Goal: Information Seeking & Learning: Understand process/instructions

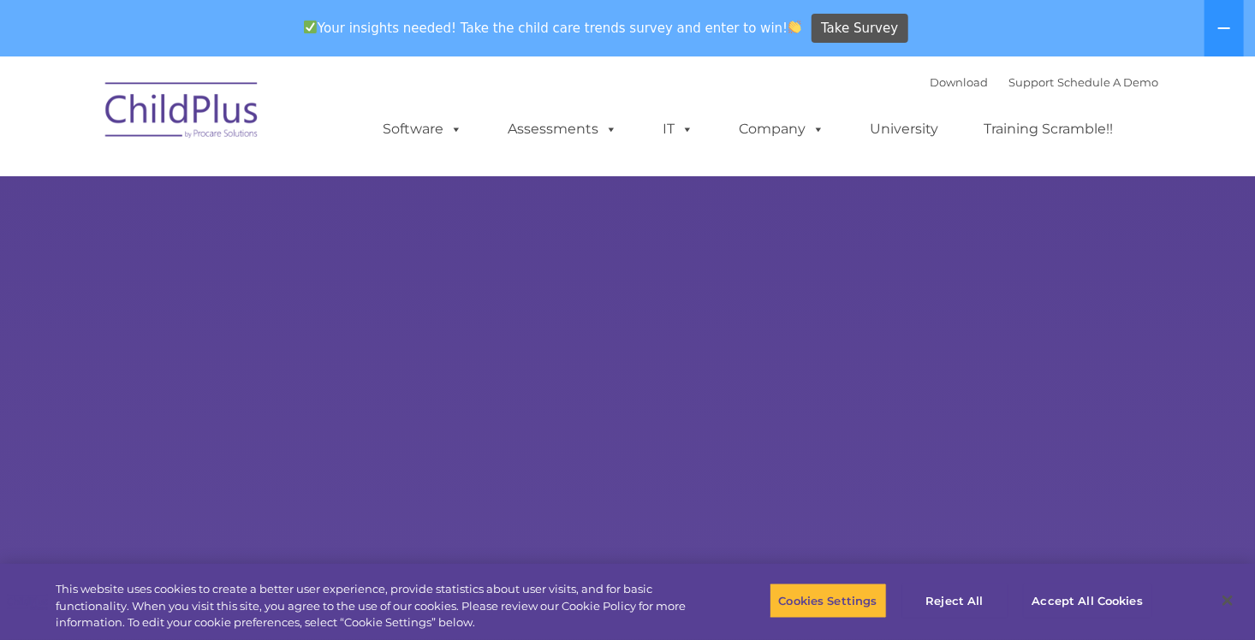
select select "MEDIUM"
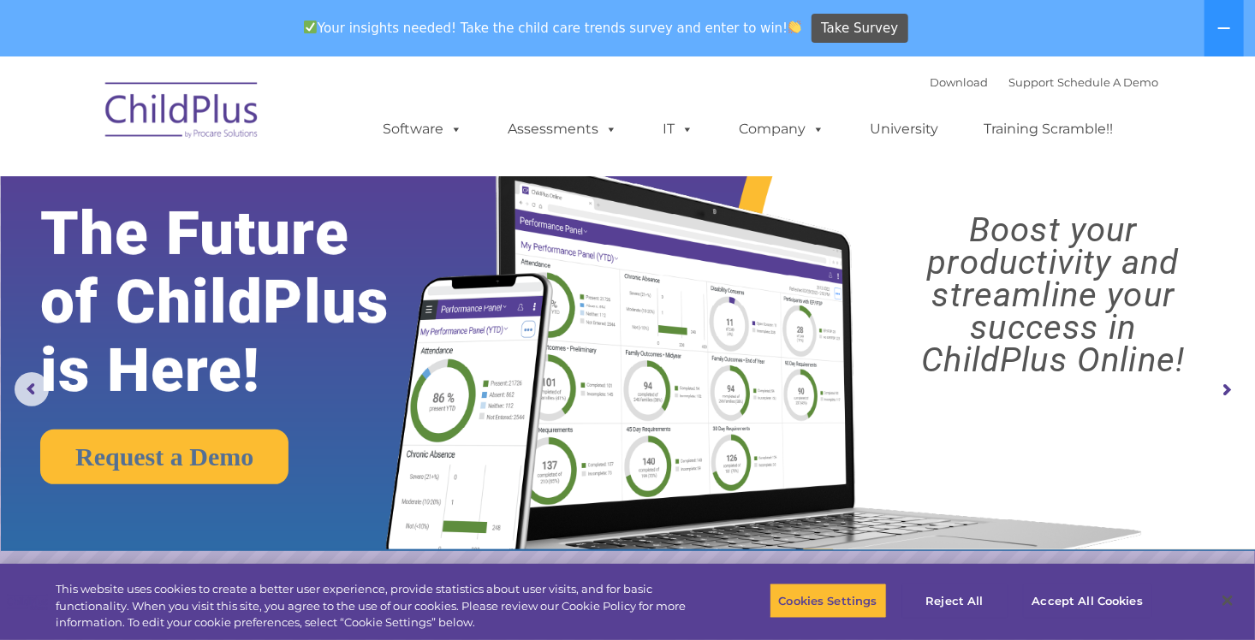
click at [1228, 31] on icon at bounding box center [1224, 28] width 14 height 14
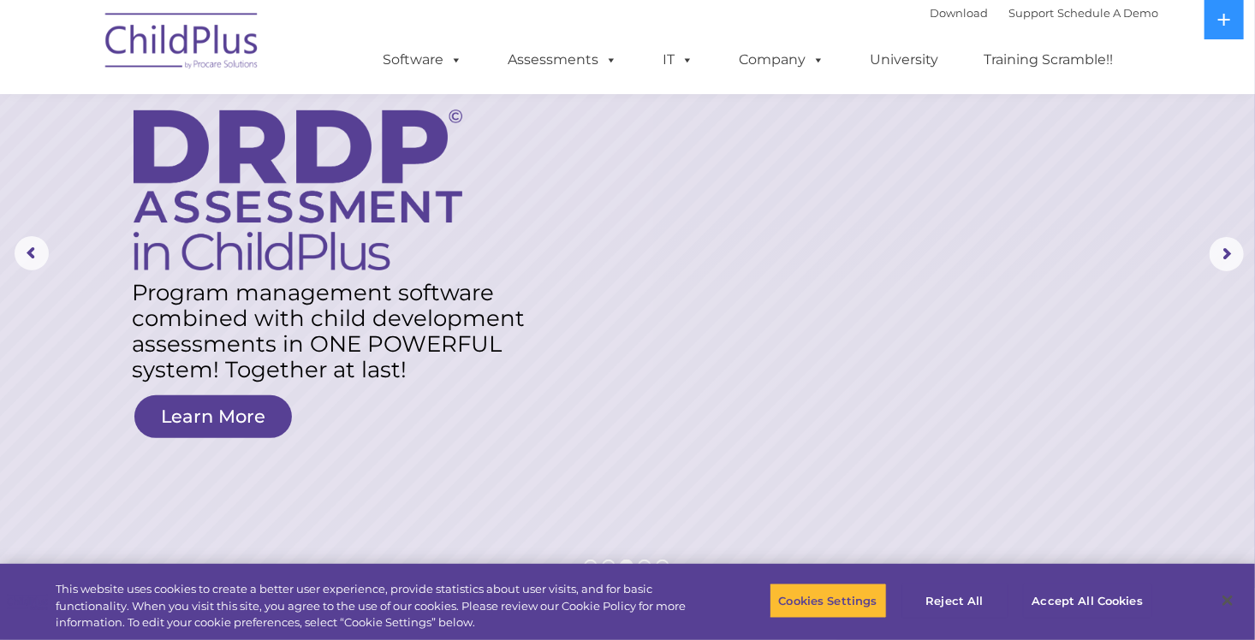
scroll to position [71, 0]
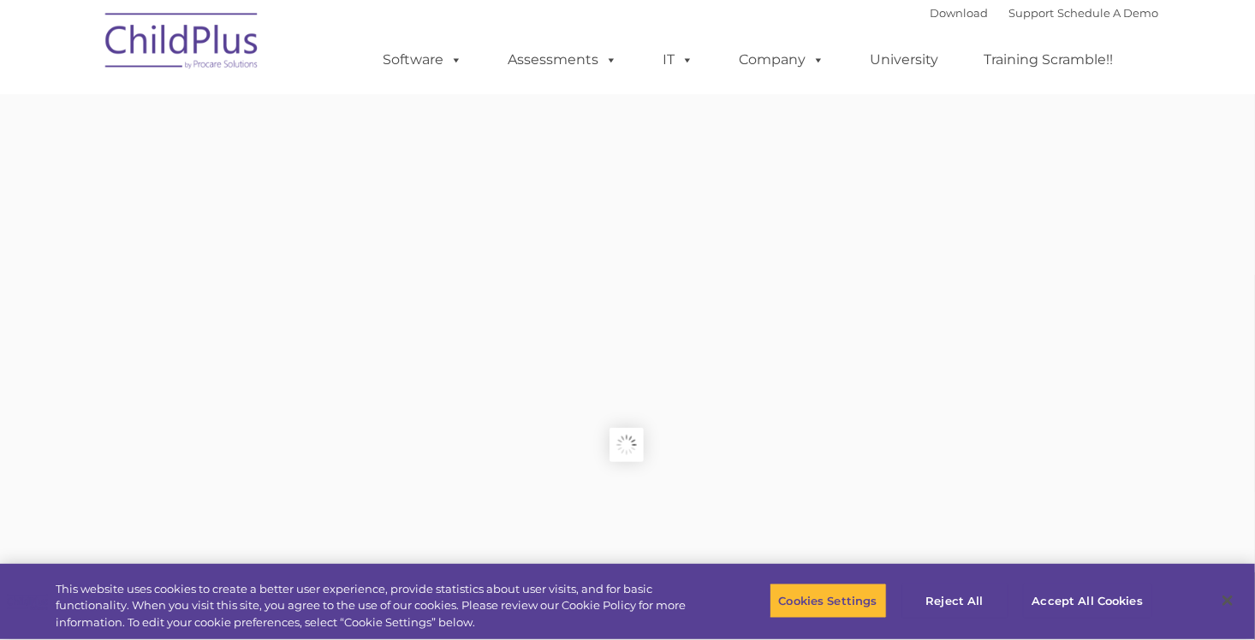
type input ""
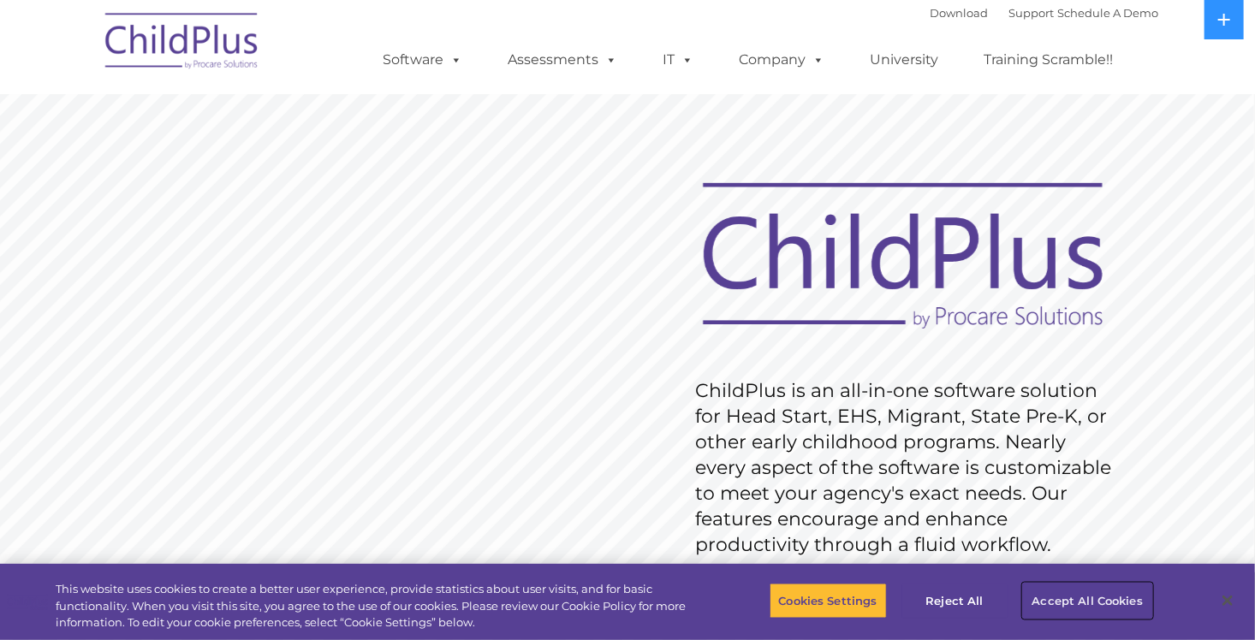
click at [1102, 599] on button "Accept All Cookies" at bounding box center [1087, 601] width 129 height 36
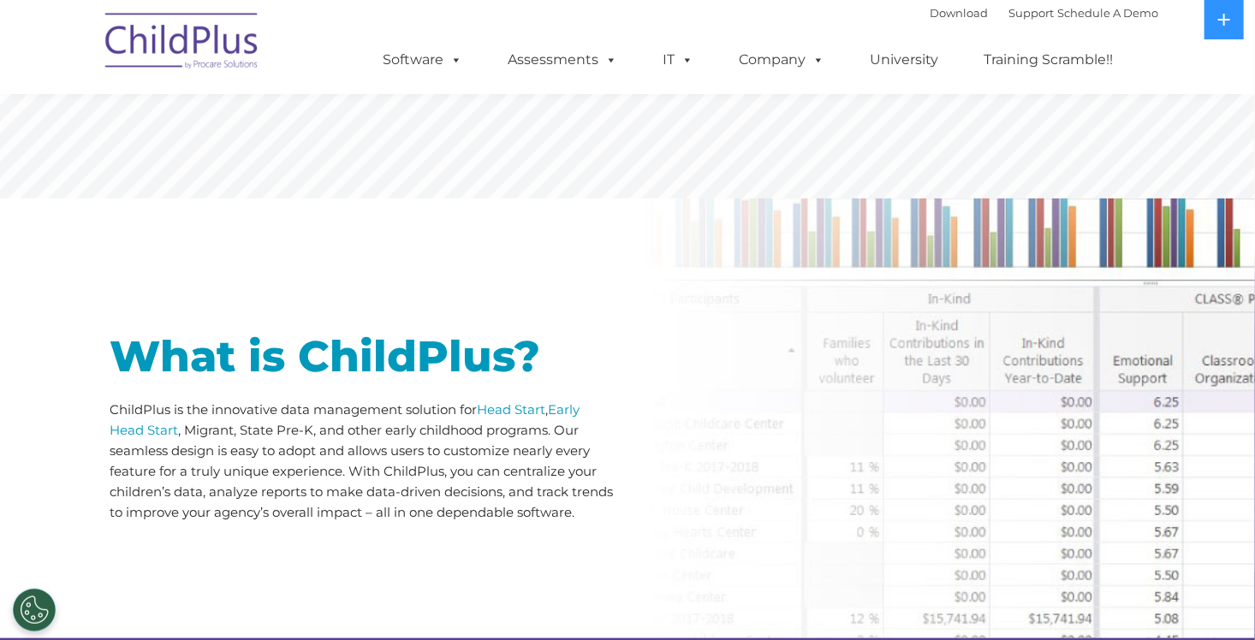
scroll to position [610, 0]
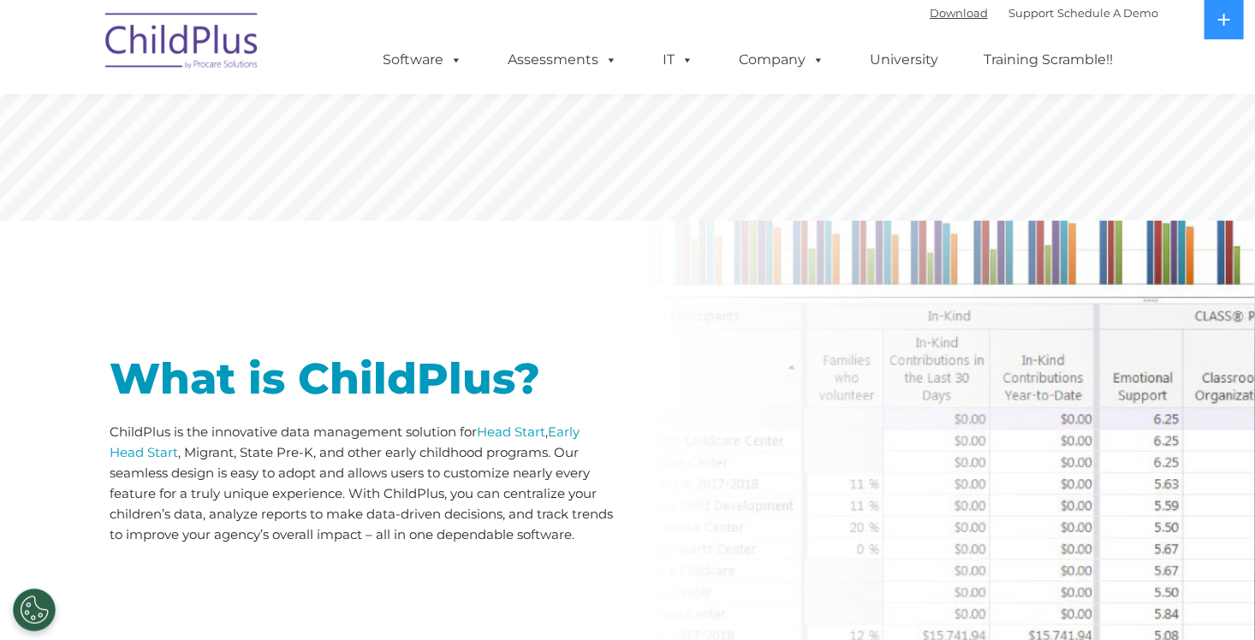
click at [930, 15] on link "Download" at bounding box center [959, 13] width 58 height 14
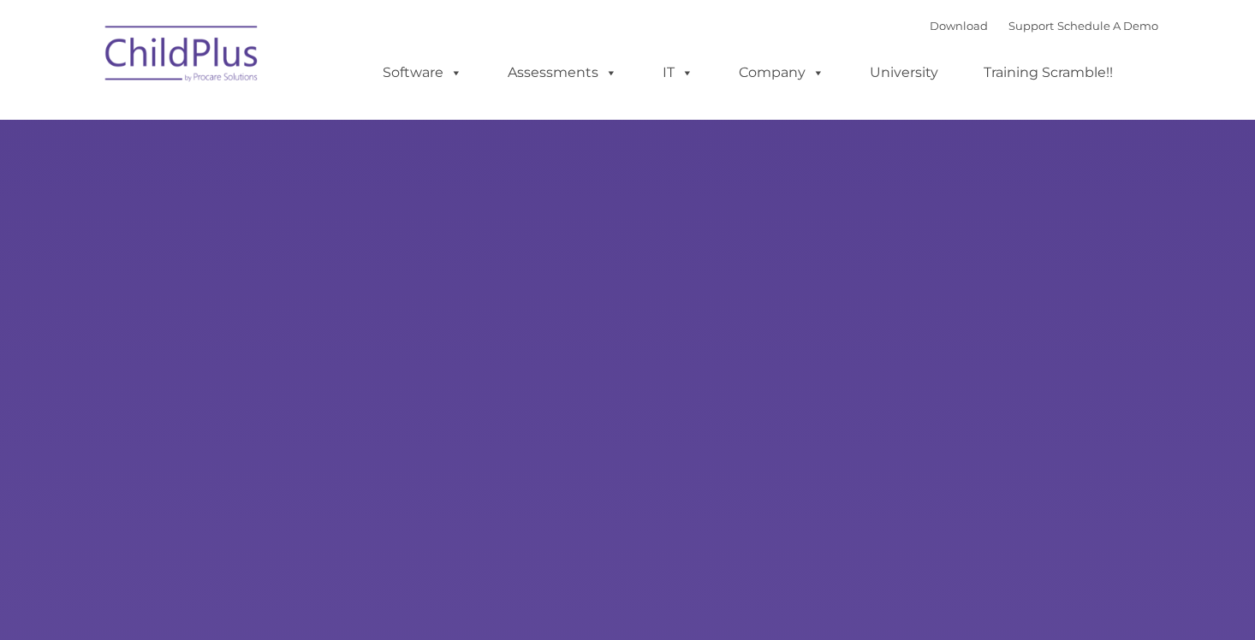
type input ""
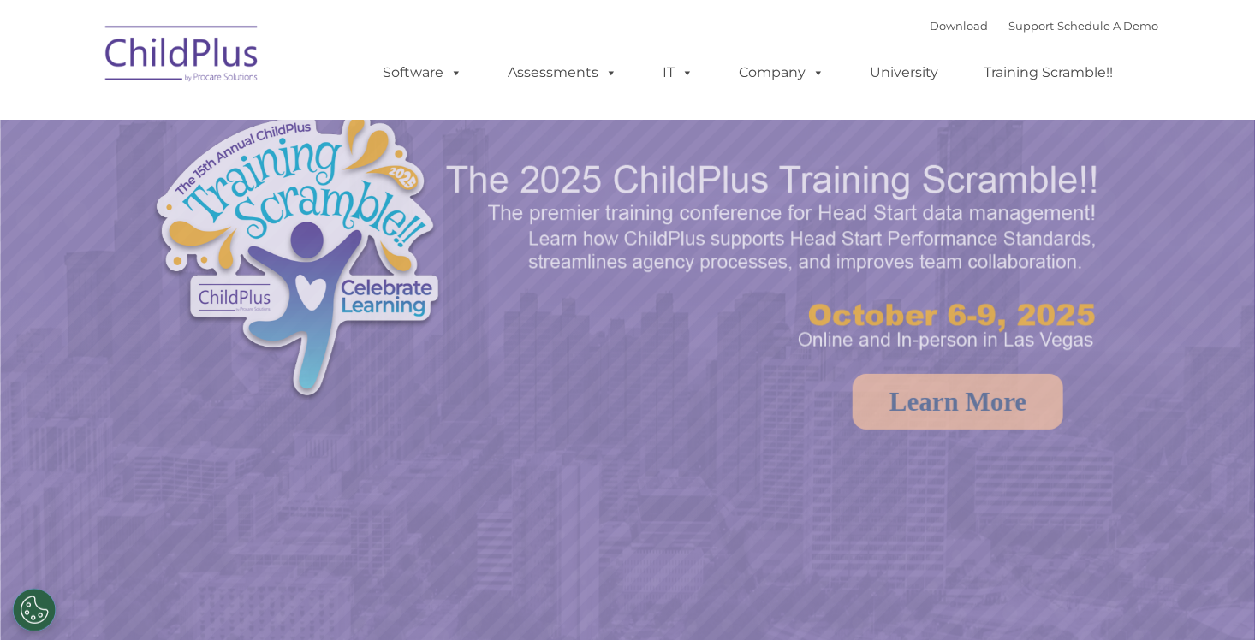
select select "MEDIUM"
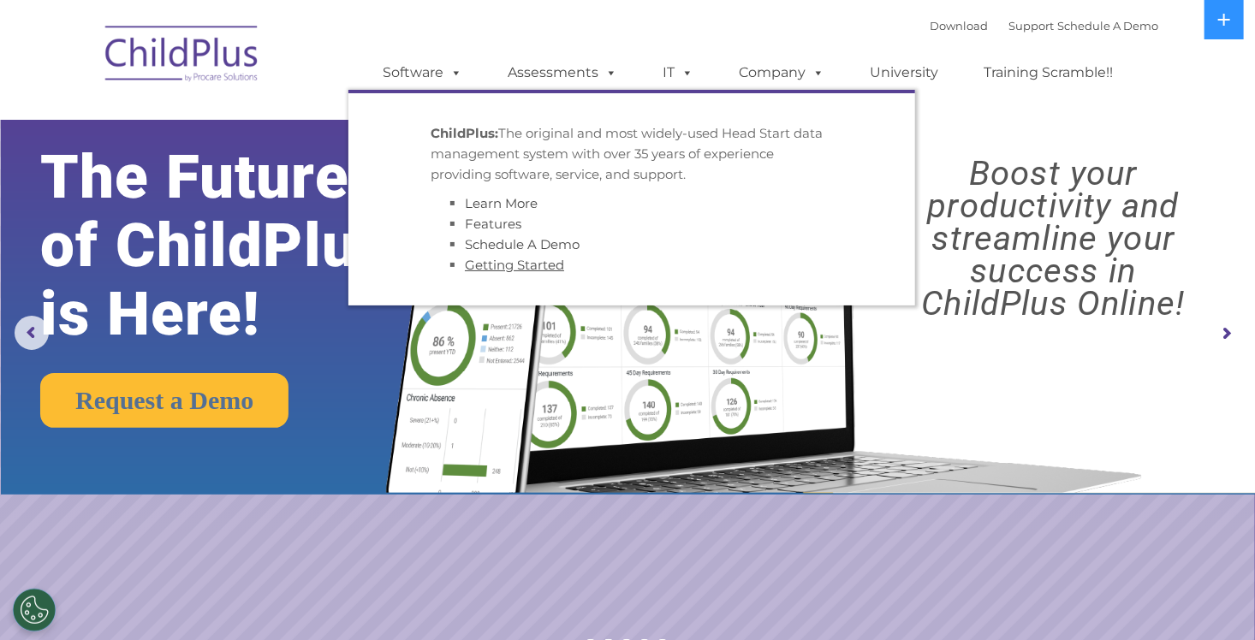
click at [500, 259] on link "Getting Started" at bounding box center [514, 265] width 99 height 16
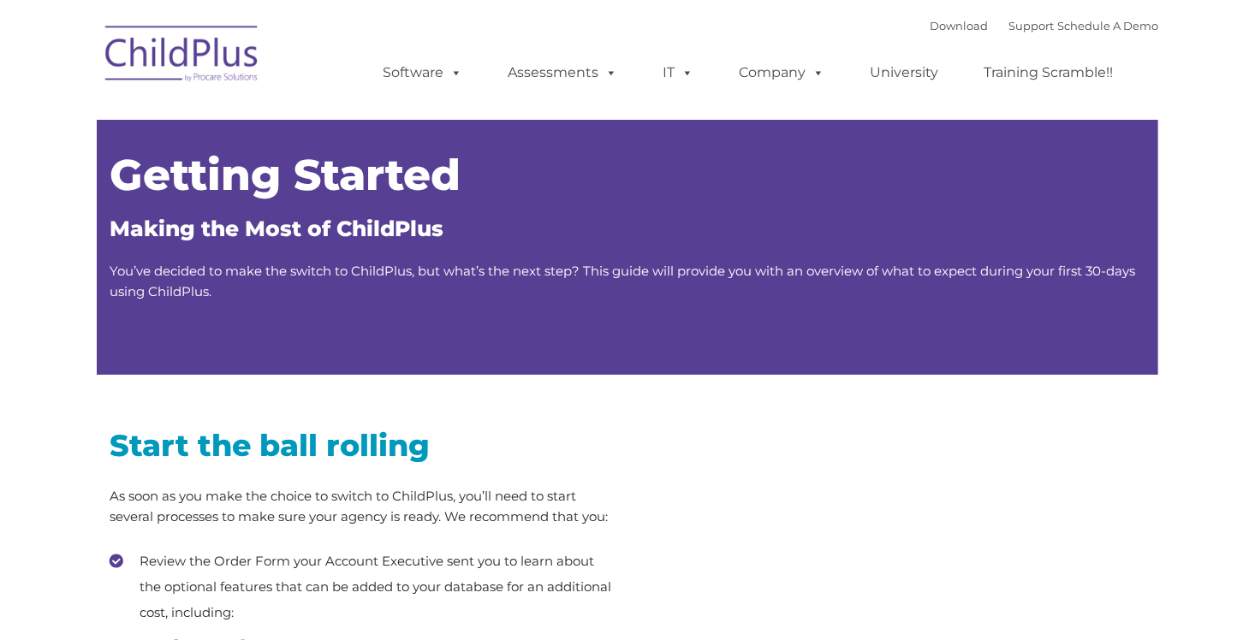
type input ""
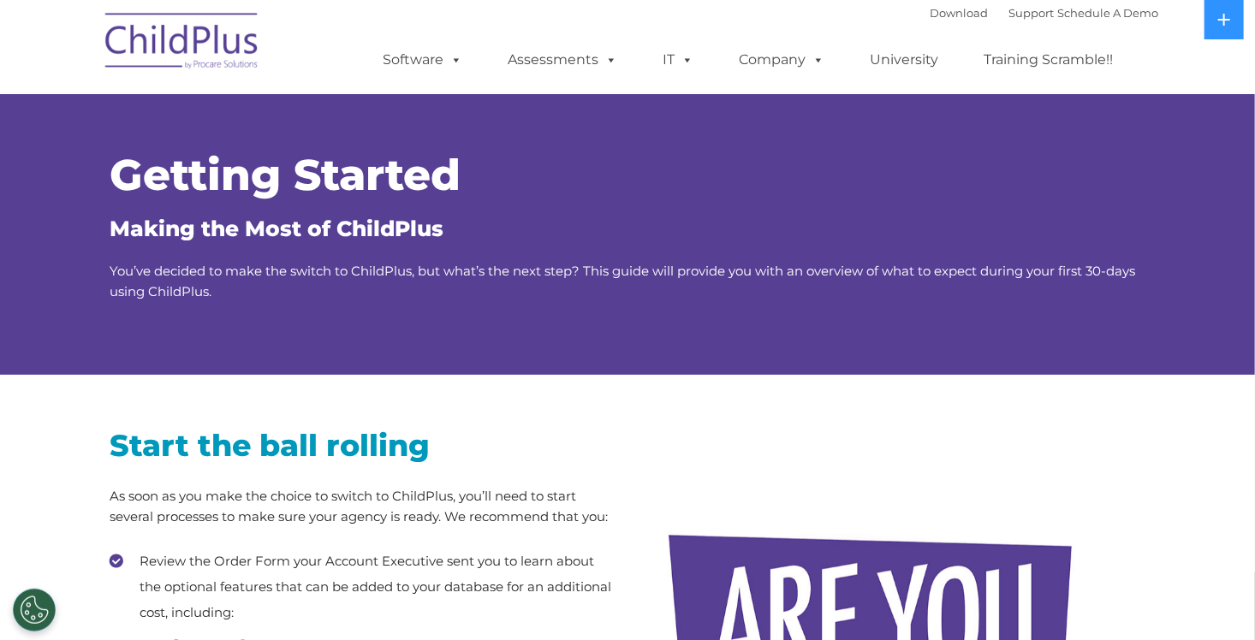
scroll to position [34, 0]
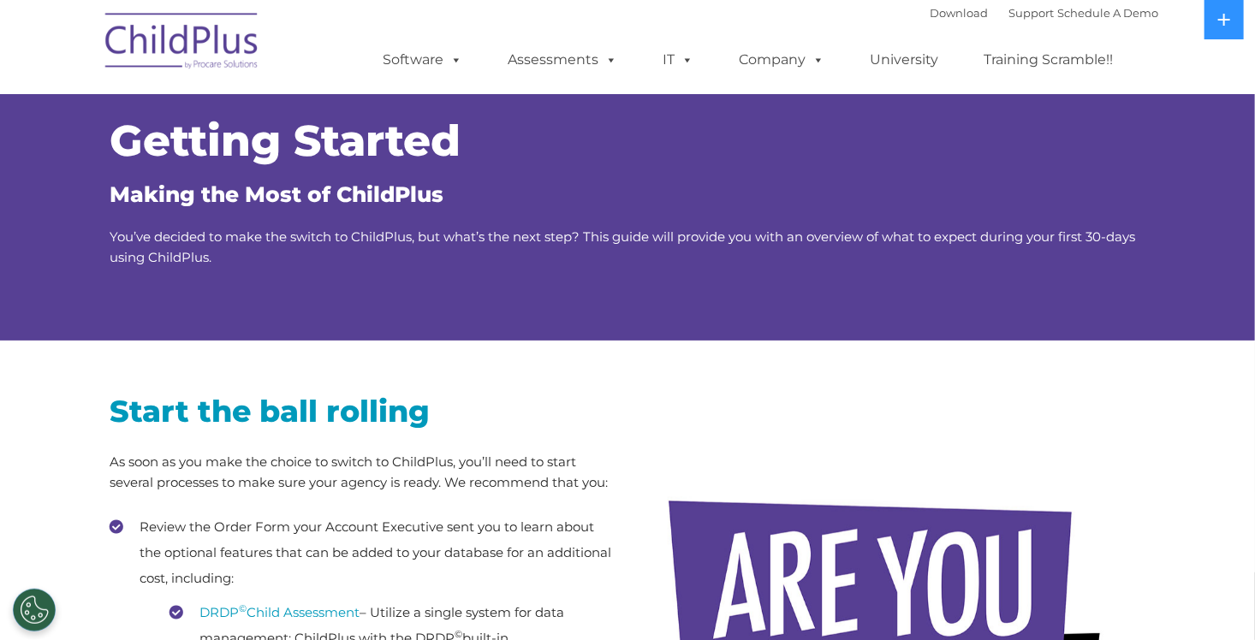
click at [172, 45] on img at bounding box center [182, 44] width 171 height 86
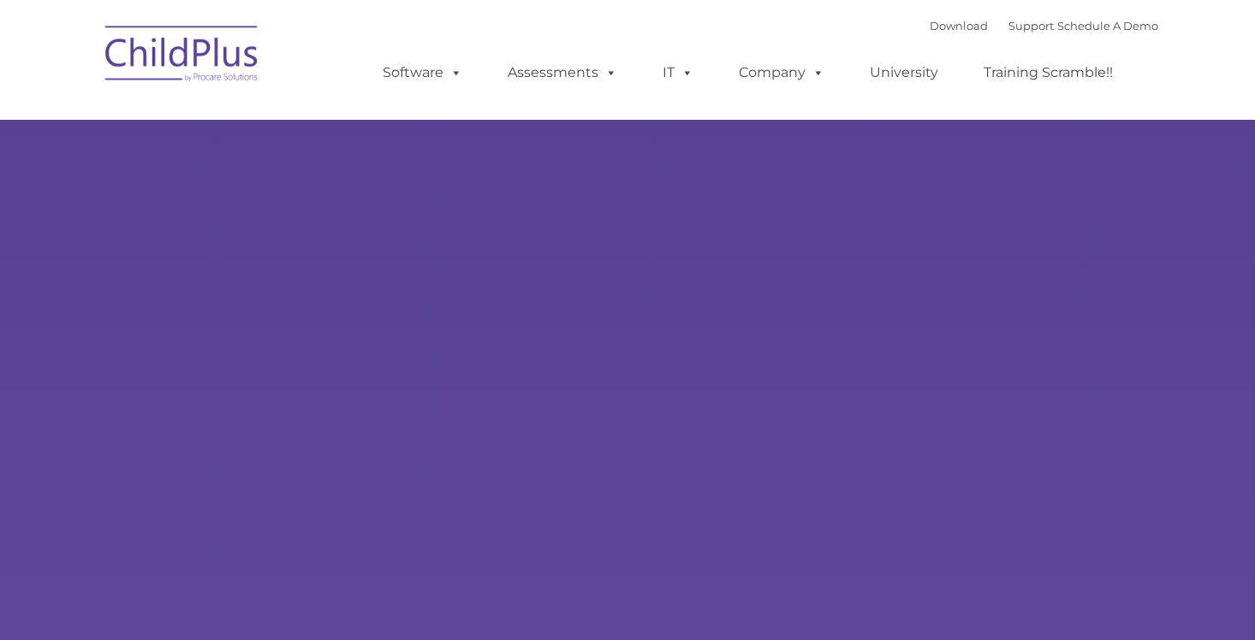
type input ""
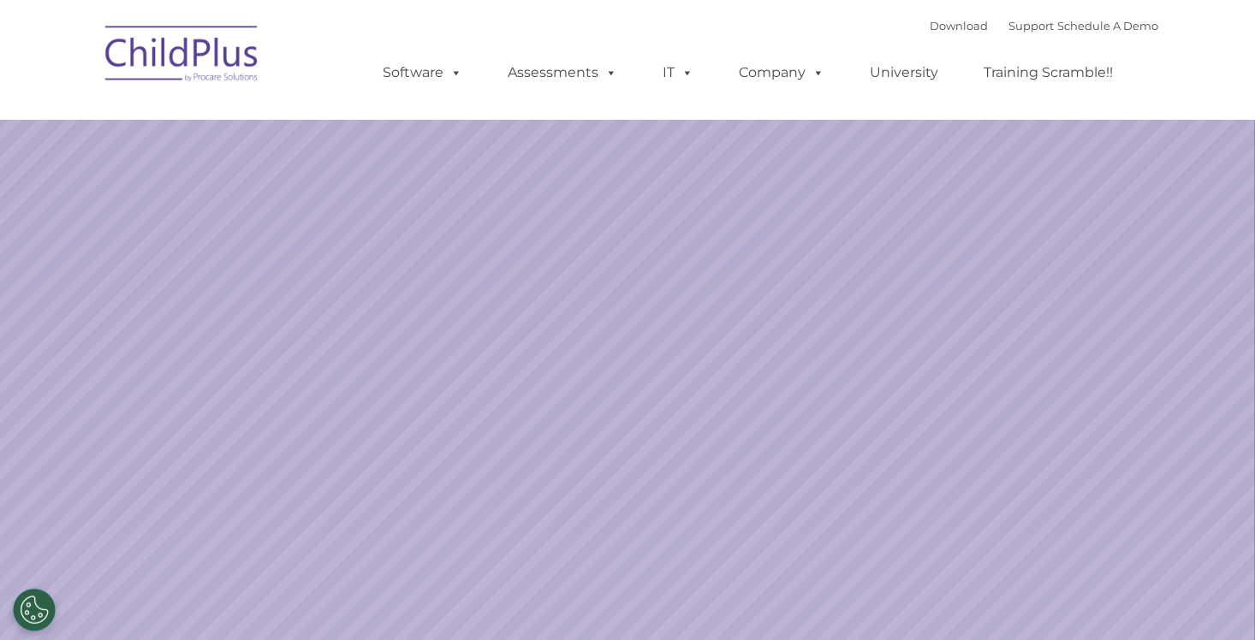
select select "MEDIUM"
